Goal: Communication & Community: Share content

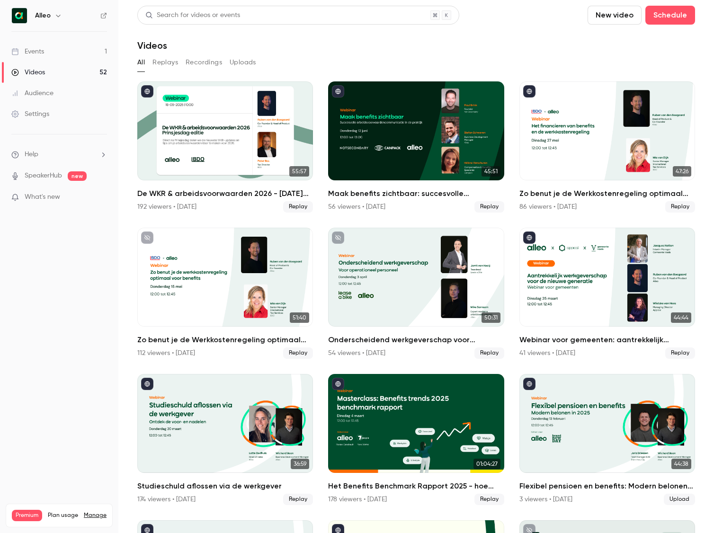
click at [36, 110] on div "Settings" at bounding box center [30, 113] width 38 height 9
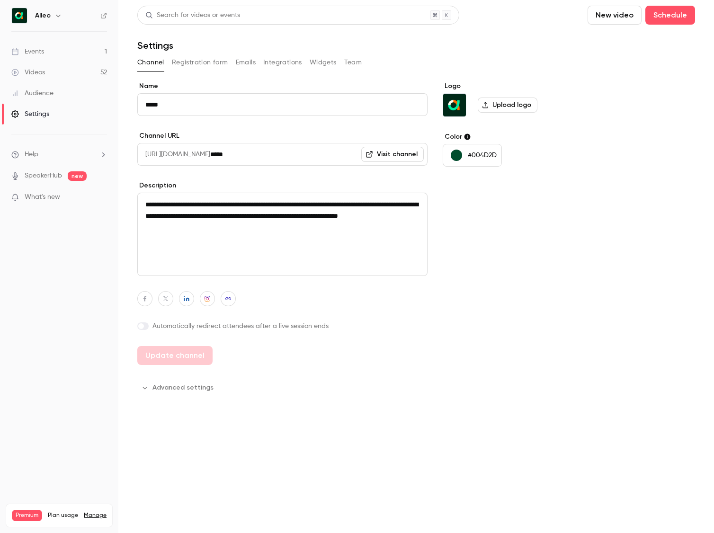
click at [350, 67] on button "Team" at bounding box center [353, 62] width 18 height 15
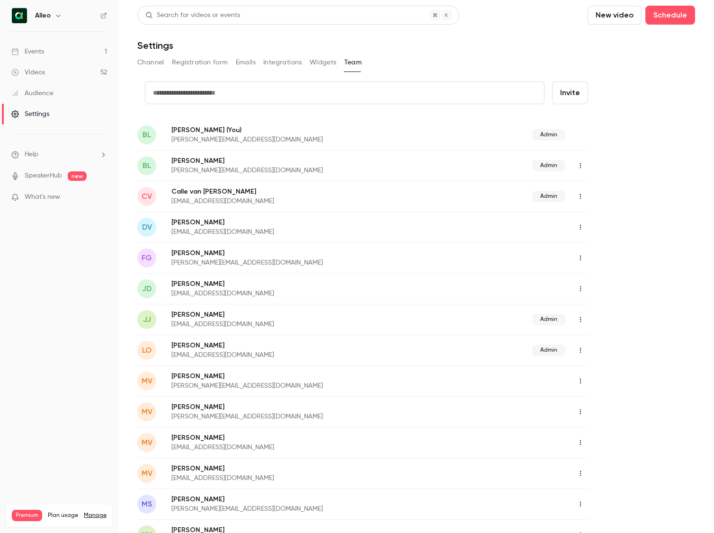
click at [205, 89] on input "text" at bounding box center [345, 92] width 400 height 23
type input "**********"
click at [552, 81] on button "Invite" at bounding box center [570, 92] width 36 height 23
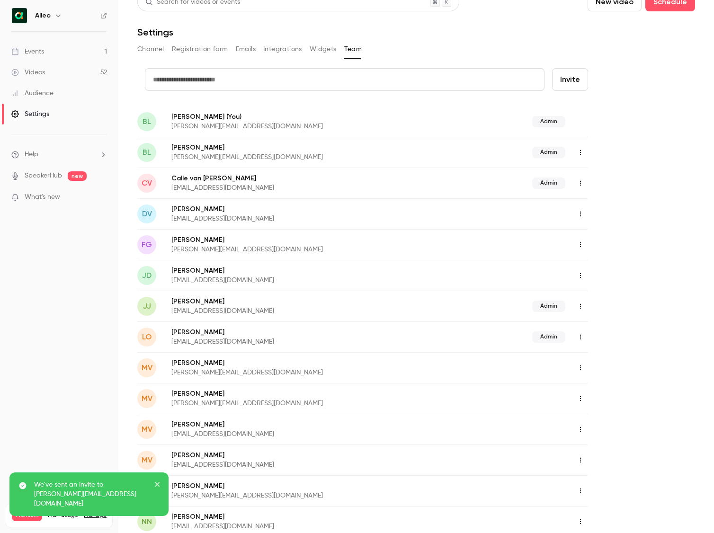
scroll to position [13, 0]
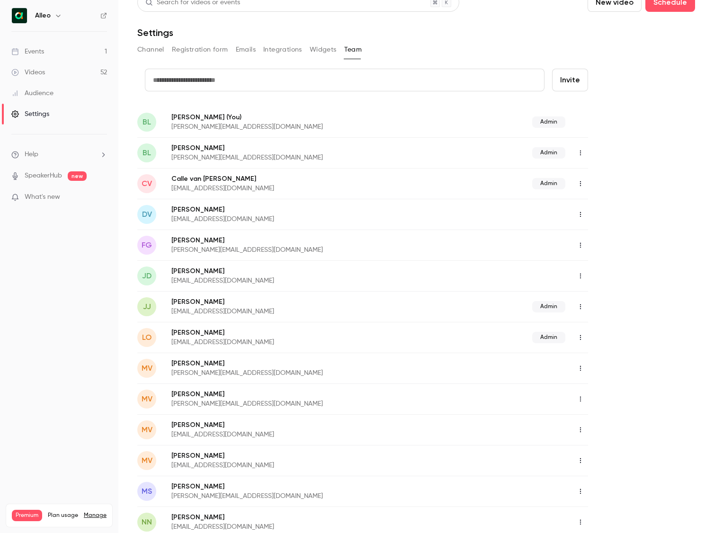
click at [70, 53] on link "Events 1" at bounding box center [59, 51] width 118 height 21
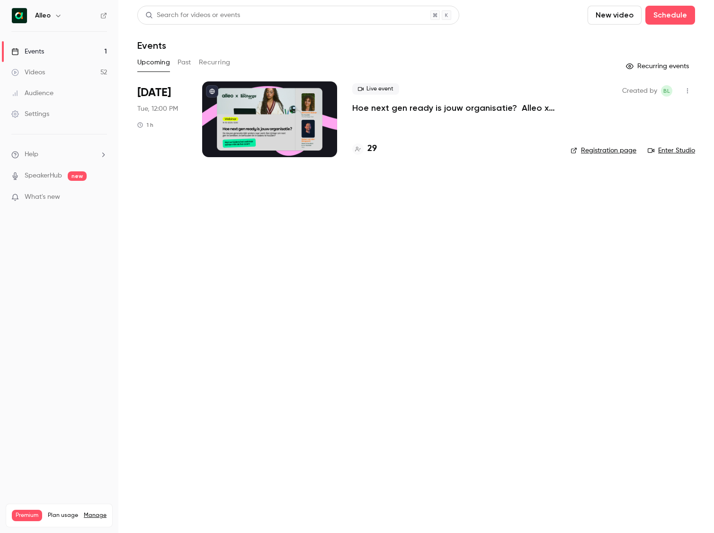
click at [50, 16] on h6 "Alleo" at bounding box center [43, 15] width 16 height 9
click at [56, 16] on icon "button" at bounding box center [58, 16] width 8 height 8
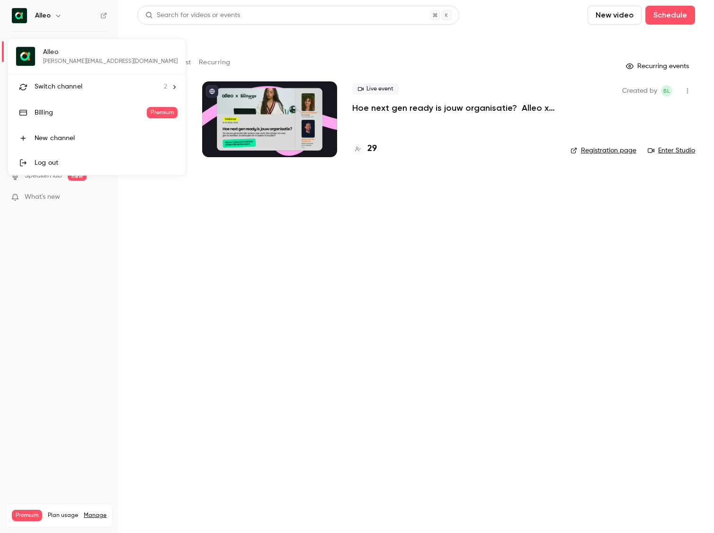
click at [69, 85] on span "Switch channel" at bounding box center [59, 87] width 48 height 10
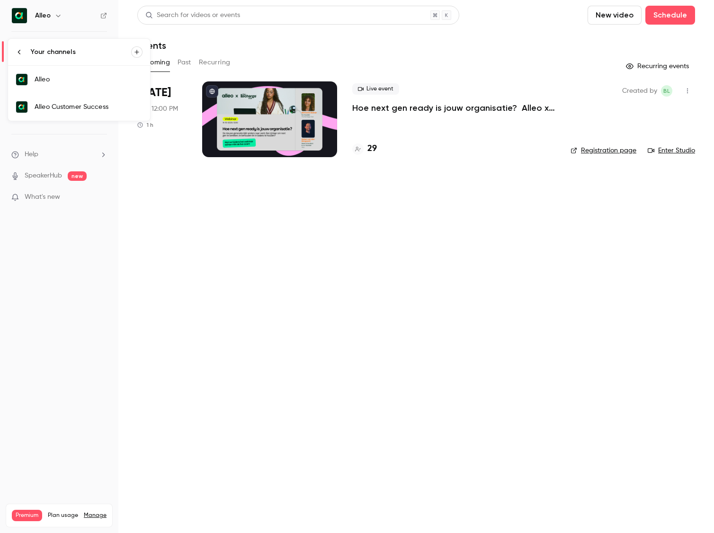
click at [71, 106] on div "Alleo Customer Success" at bounding box center [89, 106] width 108 height 9
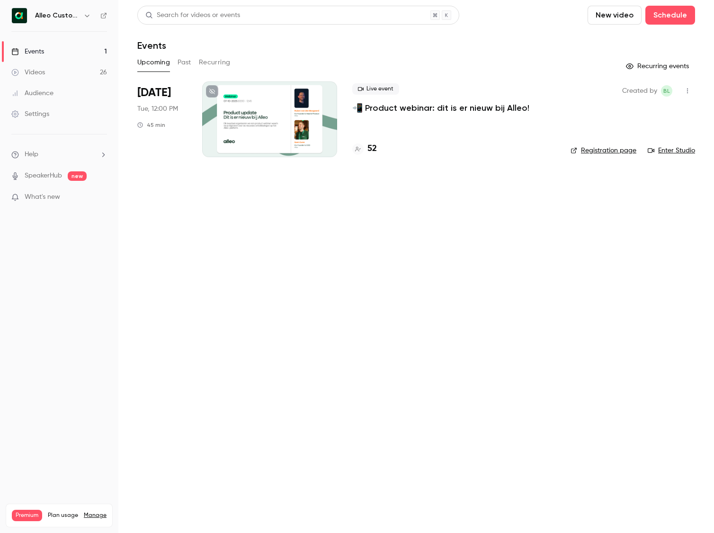
click at [677, 147] on link "Enter Studio" at bounding box center [671, 150] width 47 height 9
click at [691, 89] on icon "button" at bounding box center [688, 91] width 8 height 7
click at [659, 136] on div "Invite to Studio" at bounding box center [651, 139] width 72 height 9
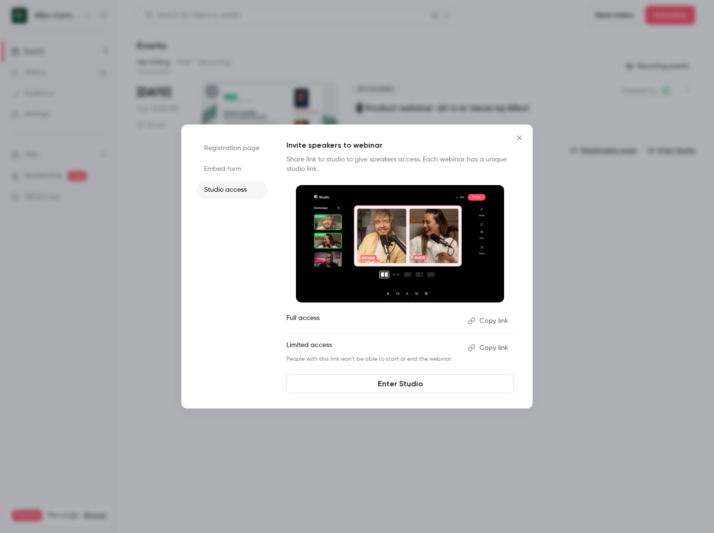
click at [484, 320] on button "Copy link" at bounding box center [489, 321] width 50 height 15
click at [519, 136] on icon "Close" at bounding box center [519, 138] width 11 height 8
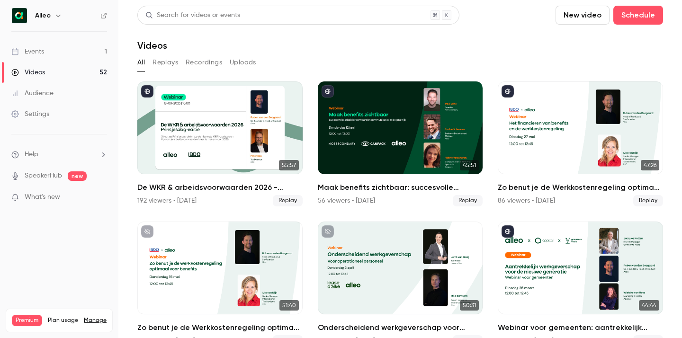
click at [67, 45] on link "Events 1" at bounding box center [59, 51] width 118 height 21
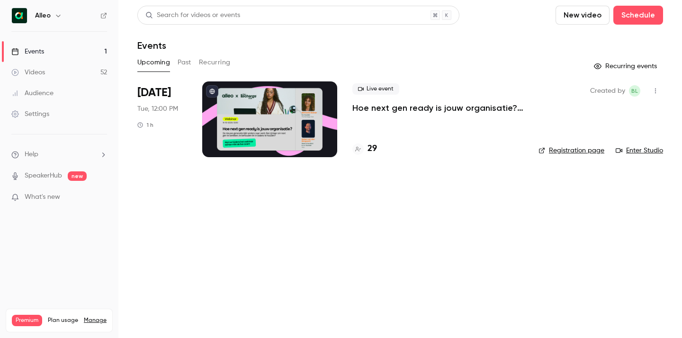
click at [54, 12] on icon "button" at bounding box center [58, 16] width 8 height 8
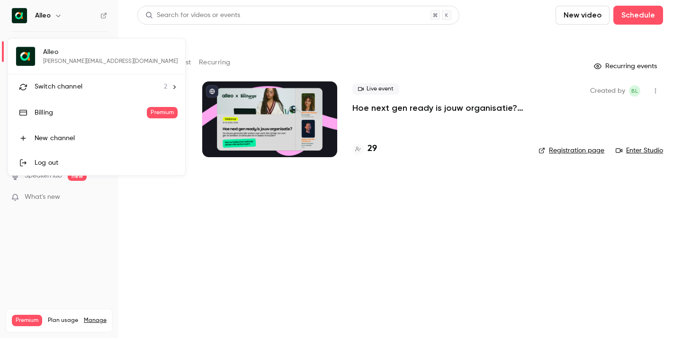
click at [70, 84] on span "Switch channel" at bounding box center [59, 87] width 48 height 10
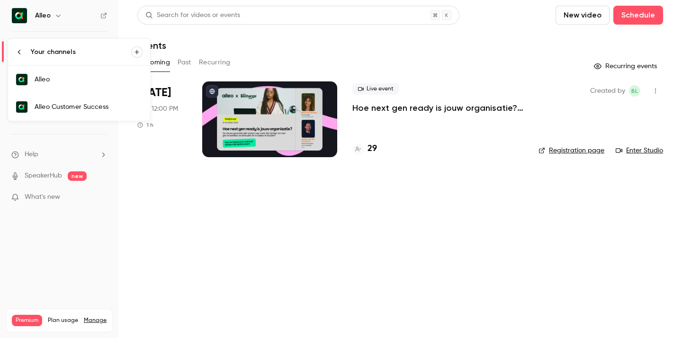
click at [74, 106] on div "Alleo Customer Success" at bounding box center [89, 106] width 108 height 9
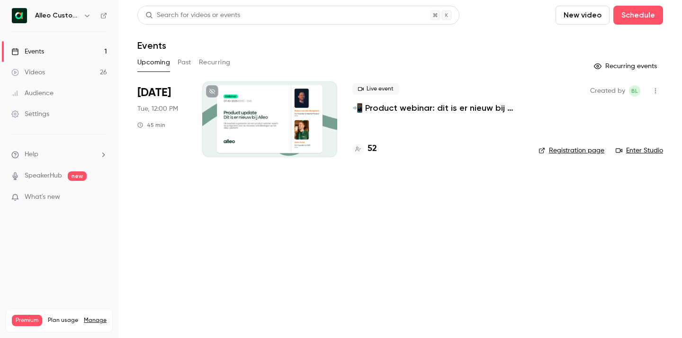
click at [584, 151] on link "Registration page" at bounding box center [572, 150] width 66 height 9
click at [643, 149] on link "Enter Studio" at bounding box center [639, 150] width 47 height 9
click at [435, 105] on p "📲 Product webinar: dit is er nieuw bij Alleo!" at bounding box center [437, 107] width 171 height 11
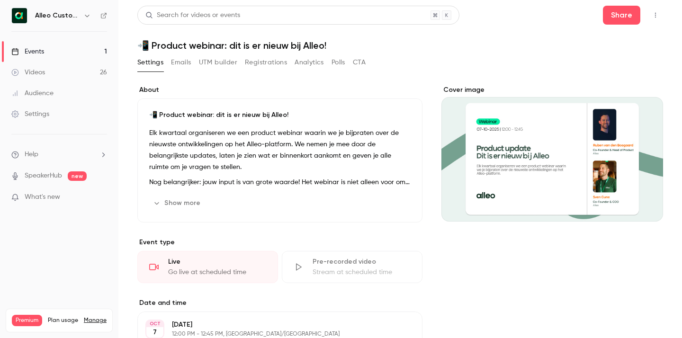
click at [261, 65] on button "Registrations" at bounding box center [266, 62] width 42 height 15
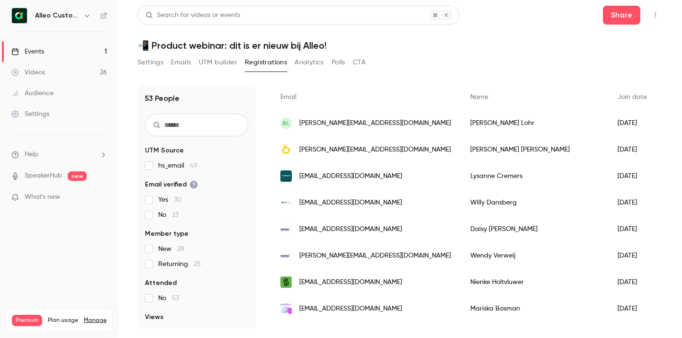
scroll to position [71, 0]
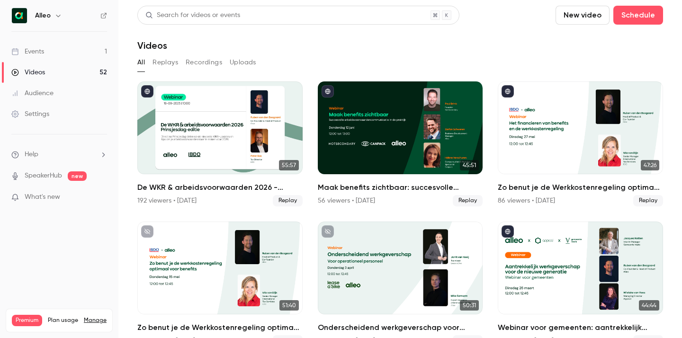
click at [45, 15] on h6 "Alleo" at bounding box center [43, 15] width 16 height 9
click at [56, 15] on icon "button" at bounding box center [58, 16] width 4 height 2
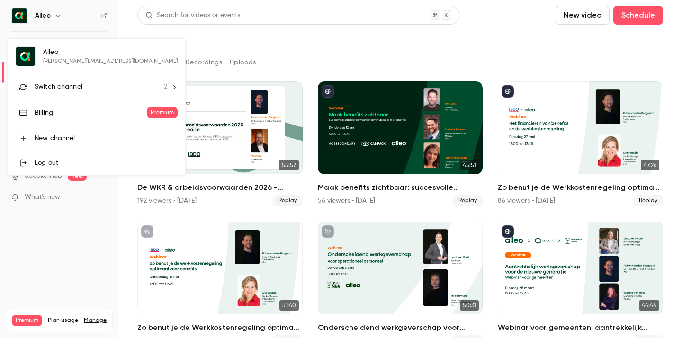
click at [79, 83] on span "Switch channel" at bounding box center [59, 87] width 48 height 10
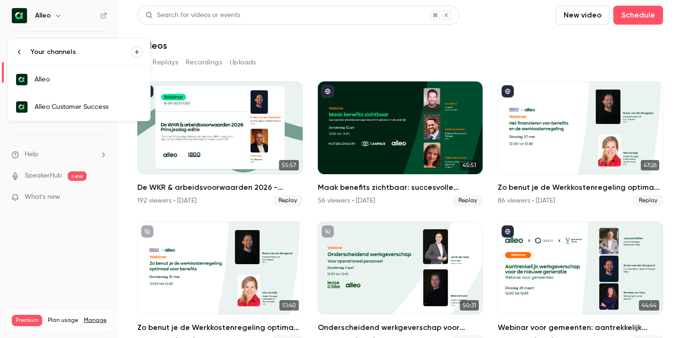
click at [67, 105] on div "Alleo Customer Success" at bounding box center [89, 106] width 108 height 9
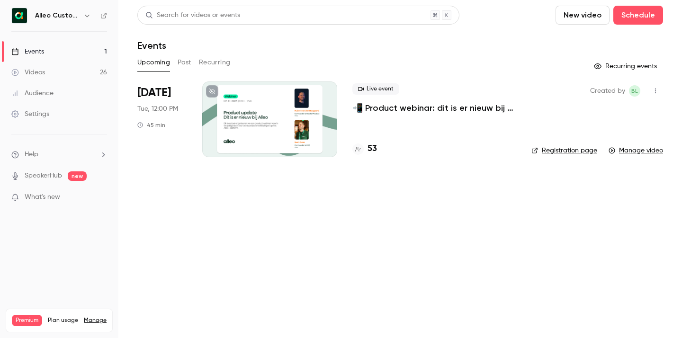
click at [564, 151] on link "Registration page" at bounding box center [564, 150] width 66 height 9
click at [571, 150] on link "Registration page" at bounding box center [564, 150] width 66 height 9
click at [411, 106] on p "📲 Product webinar: dit is er nieuw bij Alleo!" at bounding box center [434, 107] width 164 height 11
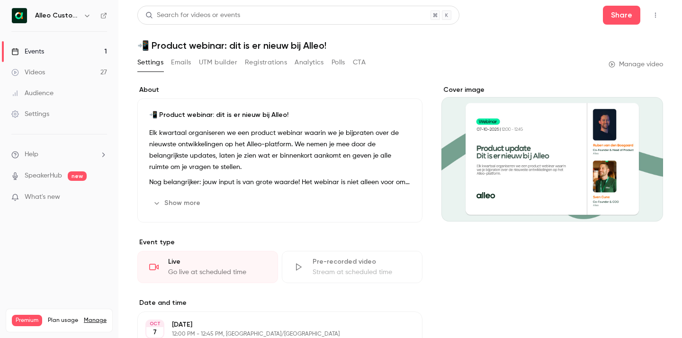
click at [154, 202] on icon "button" at bounding box center [157, 203] width 8 height 8
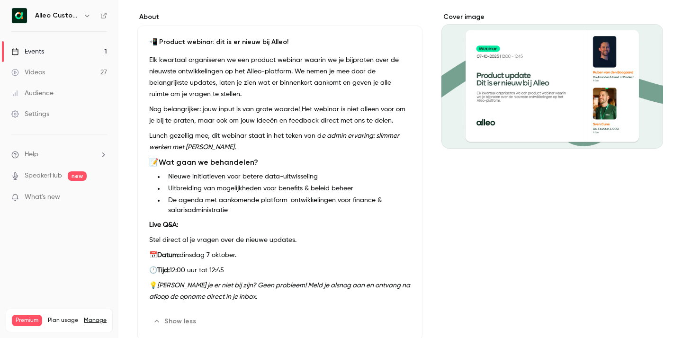
scroll to position [73, 0]
click at [230, 155] on div "Elk kwartaal organiseren we een product webinar waarin we je bijpraten over de …" at bounding box center [279, 180] width 261 height 252
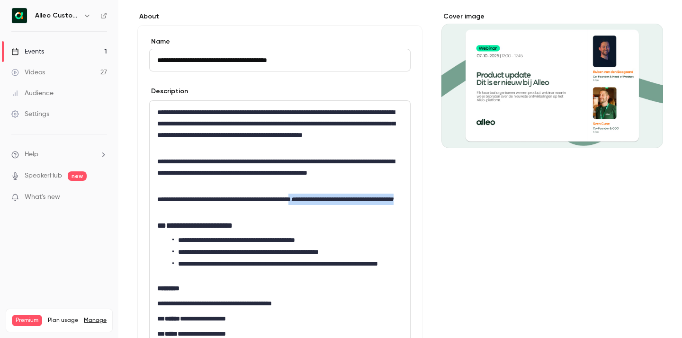
drag, startPoint x: 324, startPoint y: 198, endPoint x: 328, endPoint y: 211, distance: 13.0
click at [328, 211] on p "**********" at bounding box center [279, 205] width 245 height 23
copy p "**********"
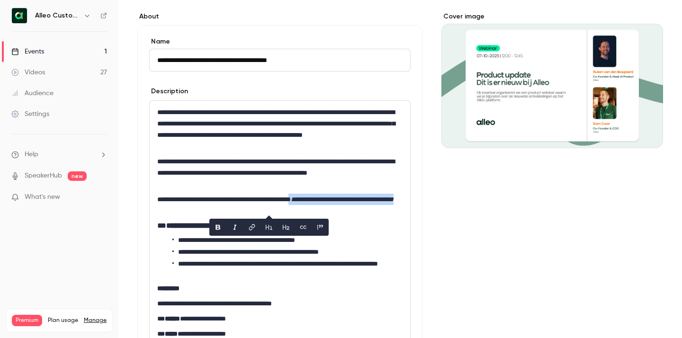
scroll to position [0, 0]
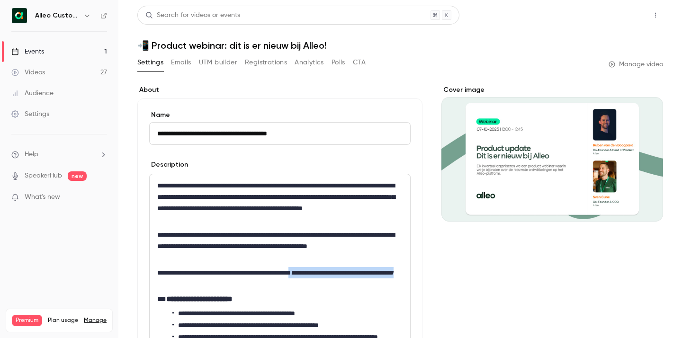
click at [620, 15] on button "Share" at bounding box center [621, 15] width 37 height 19
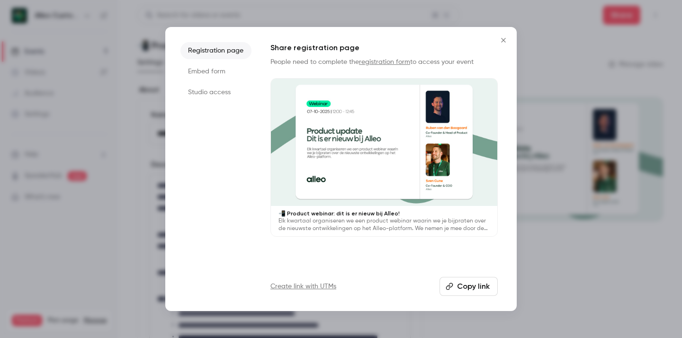
click at [483, 284] on button "Copy link" at bounding box center [469, 286] width 58 height 19
click at [504, 39] on icon "Close" at bounding box center [503, 40] width 11 height 8
